Goal: Task Accomplishment & Management: Use online tool/utility

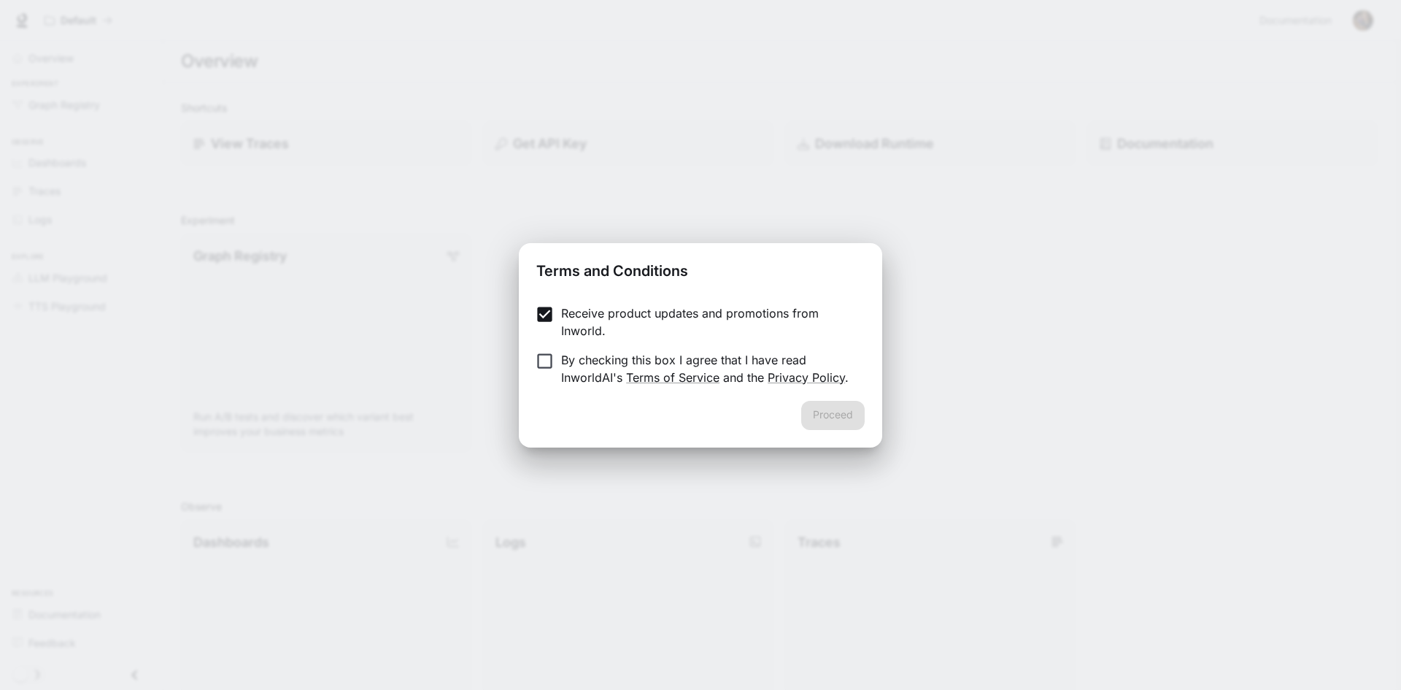
click at [541, 347] on form "Receive product updates and promotions from Inworld. By checking this box I agr…" at bounding box center [700, 345] width 328 height 82
click at [830, 415] on button "Proceed" at bounding box center [832, 415] width 63 height 29
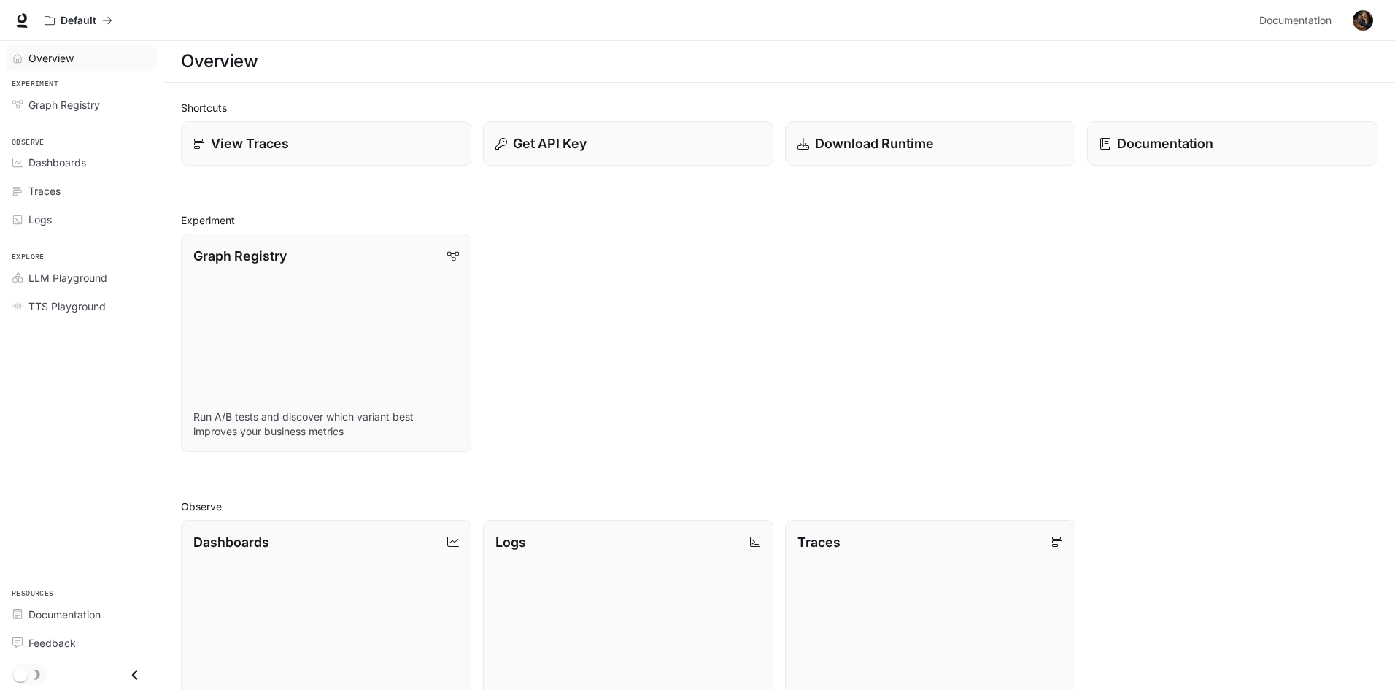
click at [71, 63] on span "Overview" at bounding box center [50, 57] width 45 height 15
click at [258, 146] on p "View Traces" at bounding box center [248, 144] width 79 height 20
